Goal: Task Accomplishment & Management: Complete application form

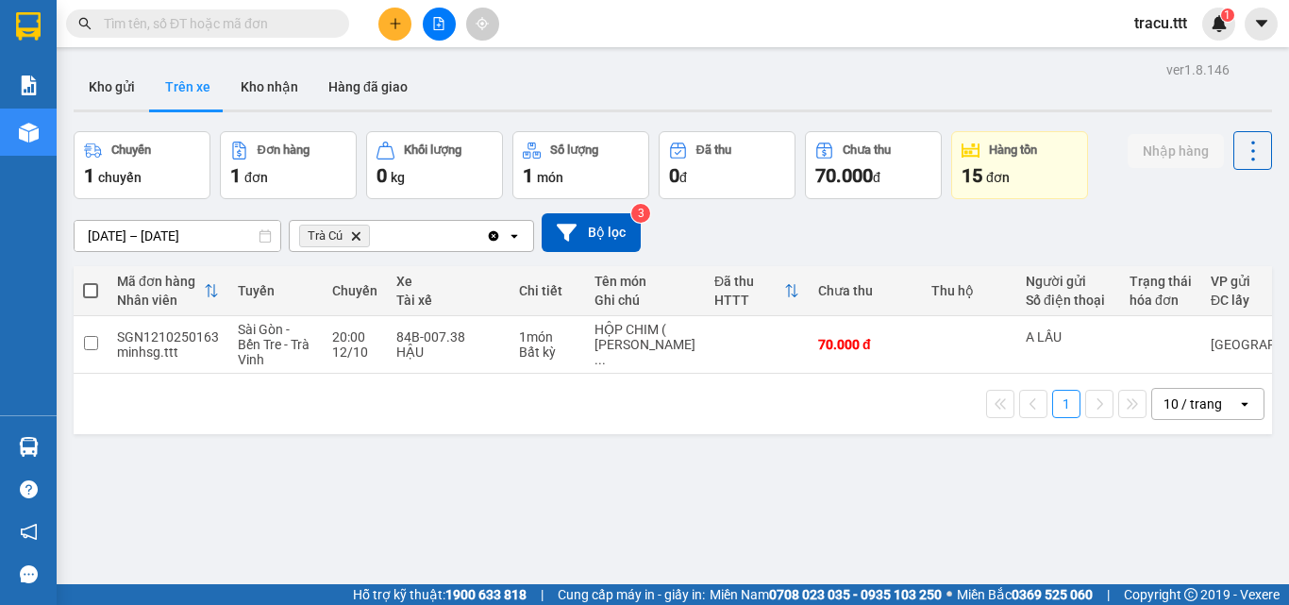
click at [226, 29] on input "text" at bounding box center [215, 23] width 223 height 21
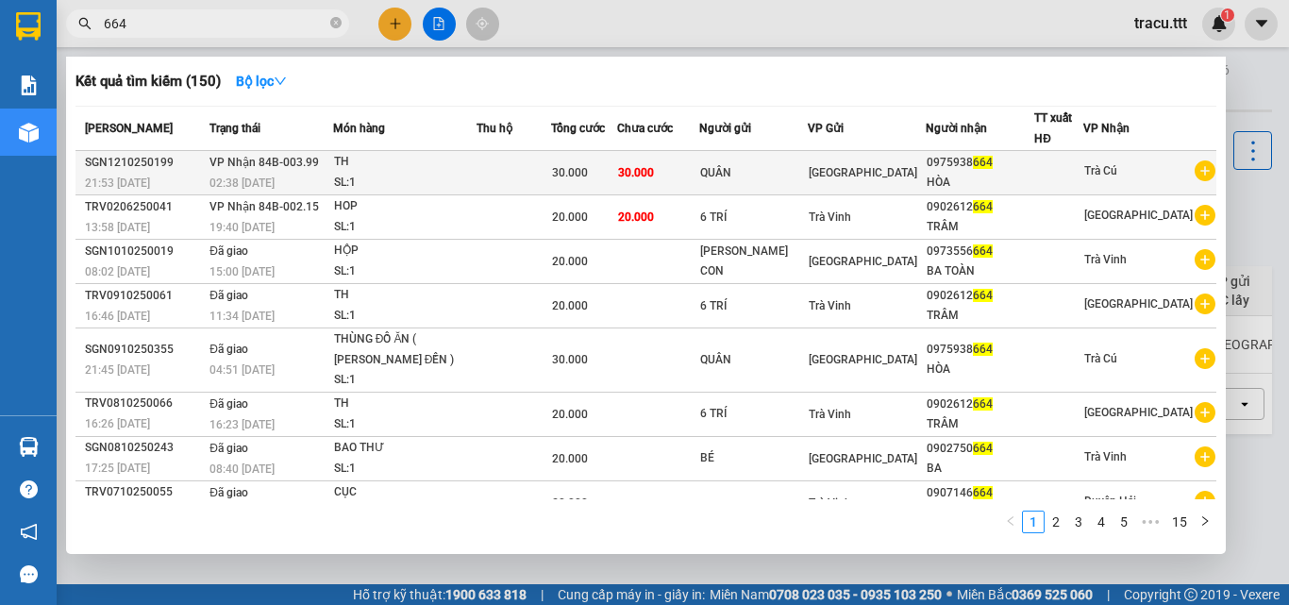
type input "664"
click at [979, 179] on div "HÒA" at bounding box center [980, 183] width 108 height 20
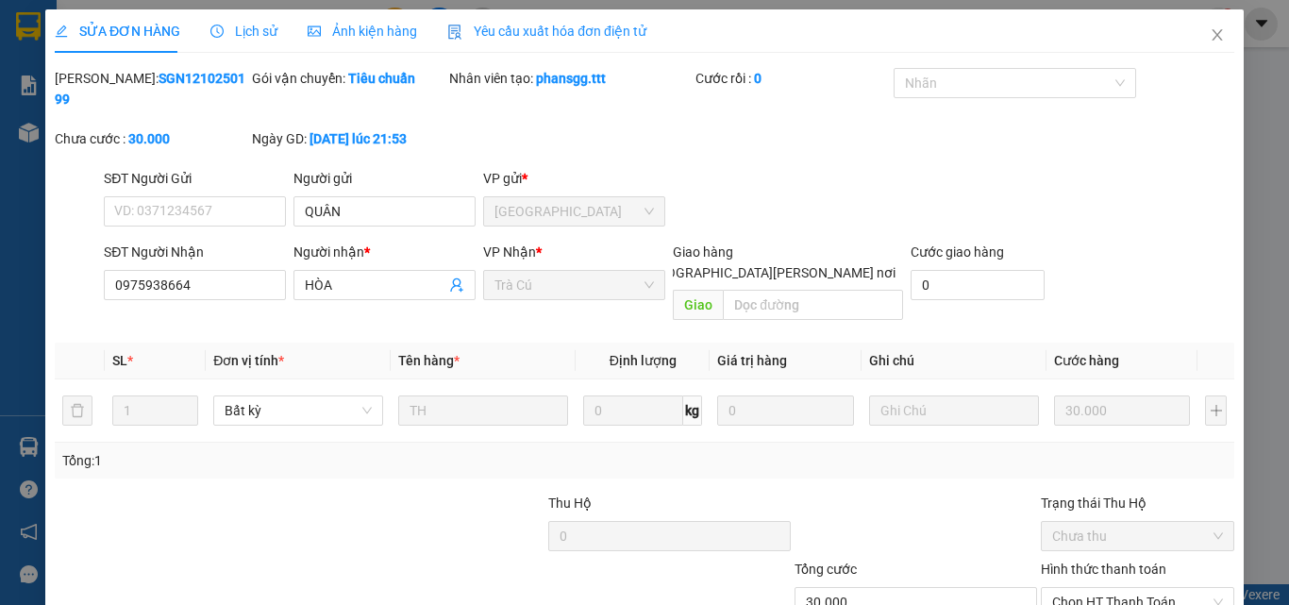
type input "QUÂN"
type input "0975938664"
type input "HÒA"
type input "30.000"
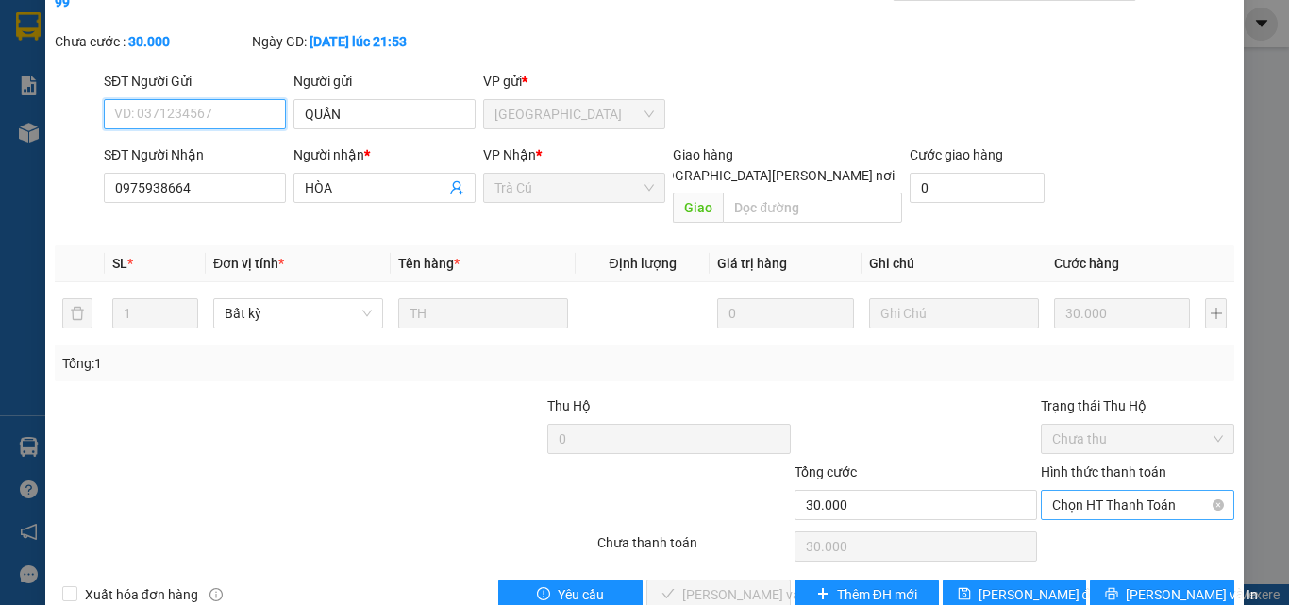
click at [1107, 491] on span "Chọn HT Thanh Toán" at bounding box center [1137, 505] width 171 height 28
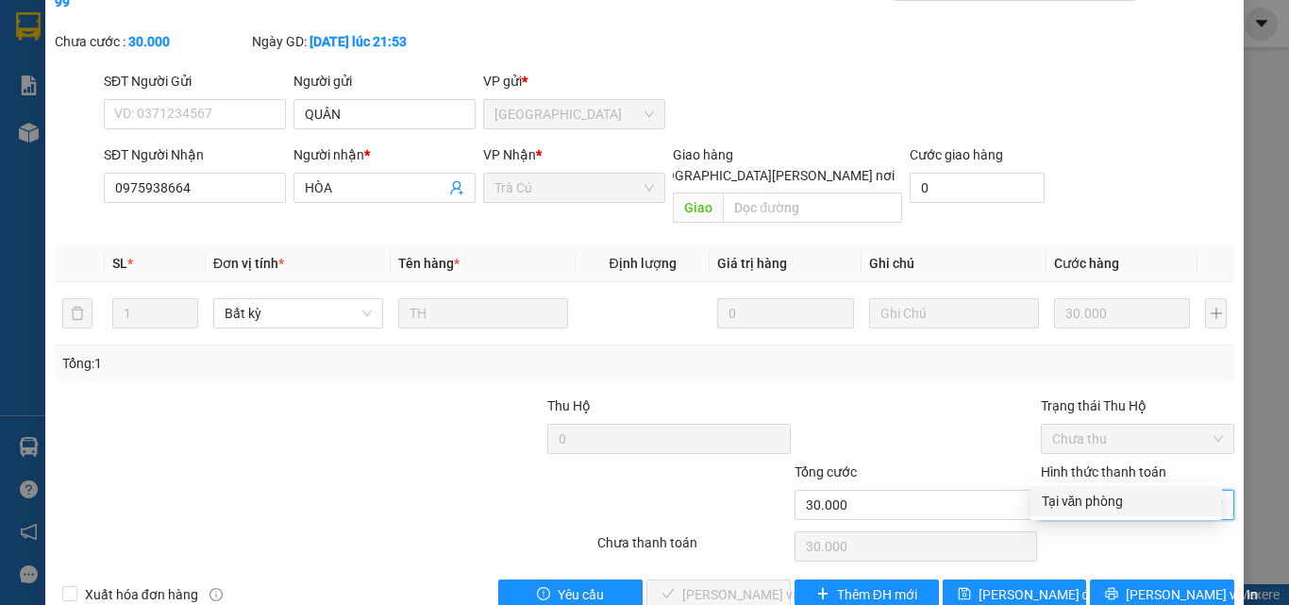
click at [1062, 504] on div "Tại văn phòng" at bounding box center [1125, 501] width 169 height 21
type input "0"
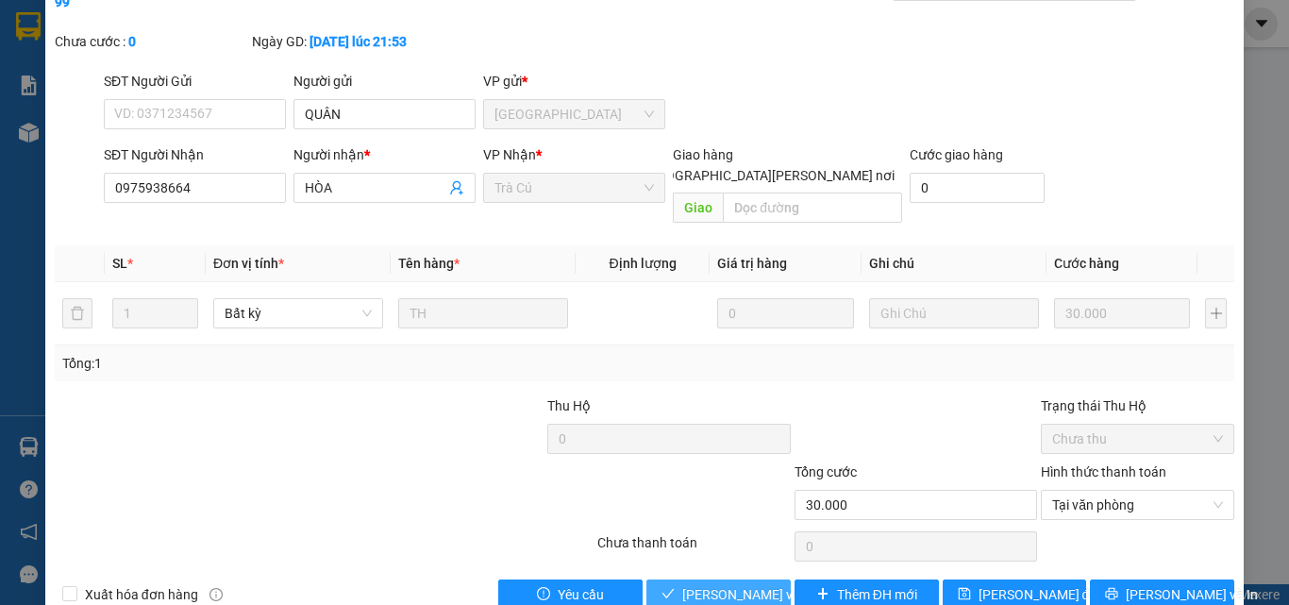
click at [757, 584] on span "[PERSON_NAME] và [PERSON_NAME] hàng" at bounding box center [809, 594] width 255 height 21
